Goal: Task Accomplishment & Management: Complete application form

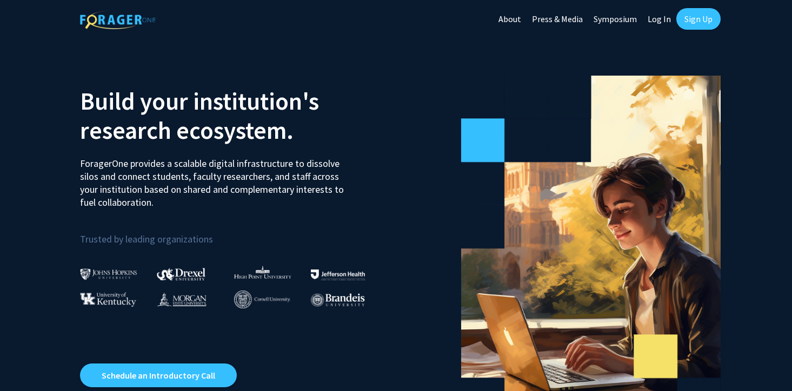
click at [704, 23] on link "Sign Up" at bounding box center [698, 19] width 44 height 22
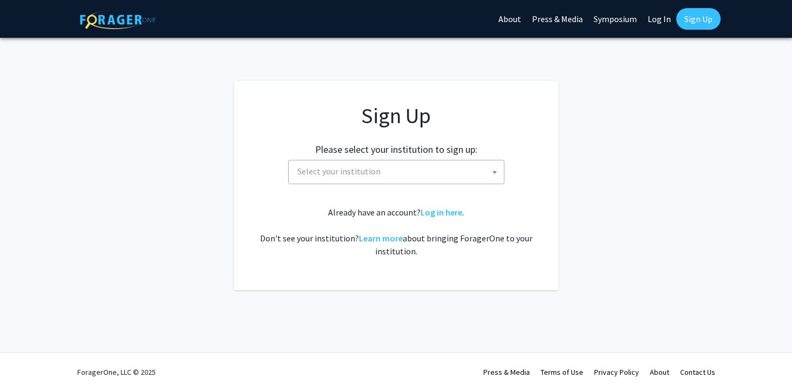
click at [431, 172] on span "Select your institution" at bounding box center [398, 172] width 211 height 22
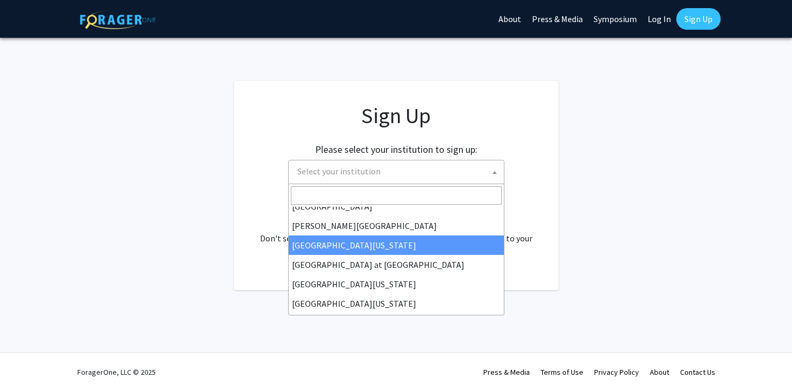
scroll to position [378, 0]
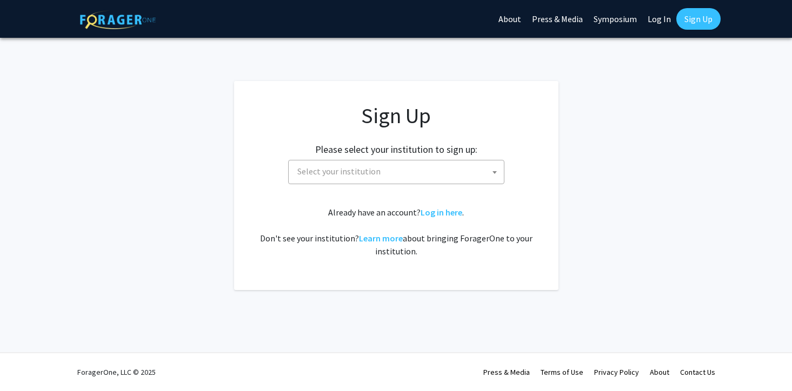
click at [648, 234] on app-signup "Sign Up Please select your institution to sign up: Baylor University Brandeis U…" at bounding box center [396, 185] width 792 height 209
click at [605, 149] on app-signup "Sign Up Please select your institution to sign up: Baylor University Brandeis U…" at bounding box center [396, 185] width 792 height 209
